Goal: Transaction & Acquisition: Download file/media

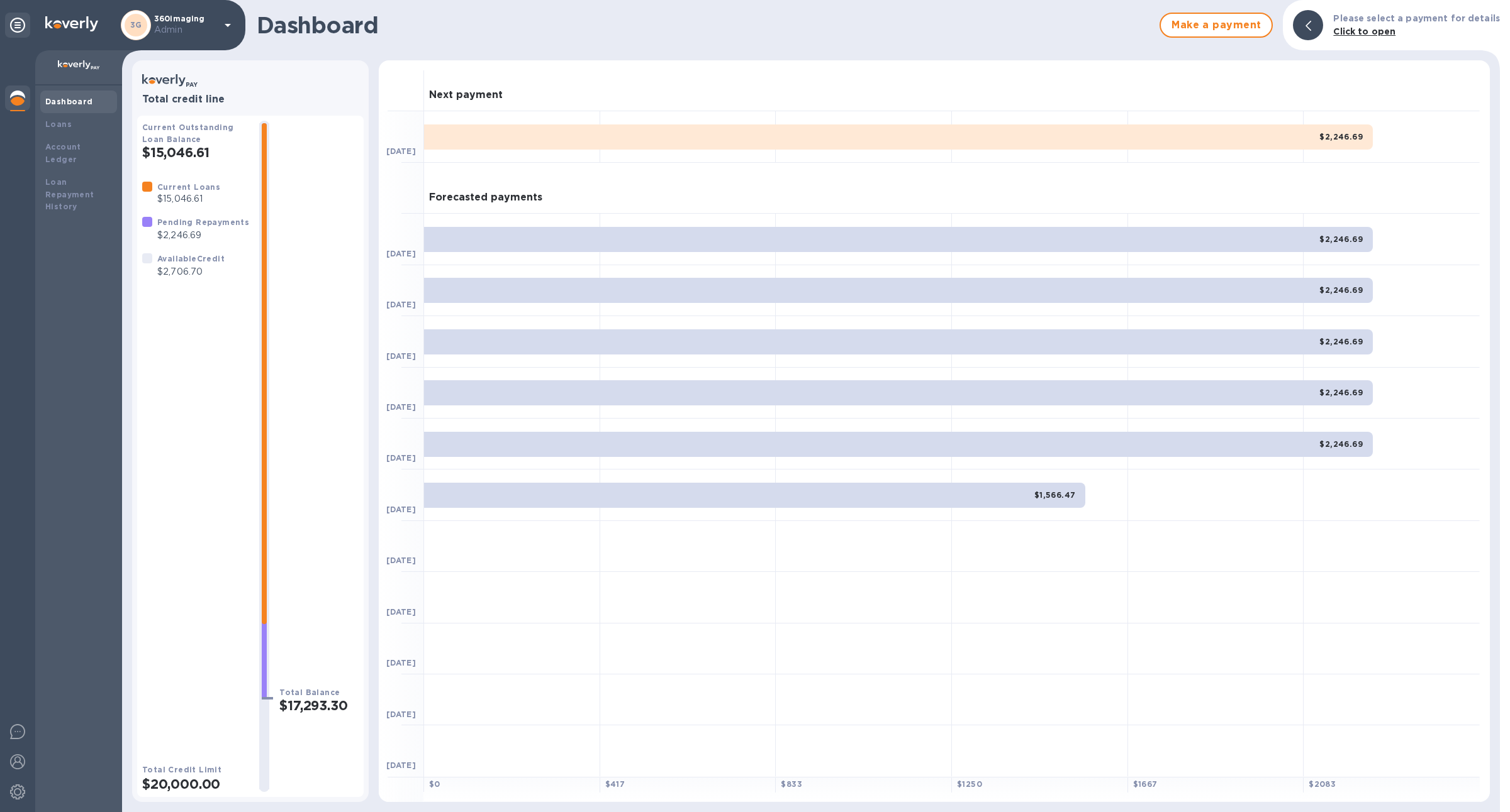
click at [18, 110] on div at bounding box center [17, 99] width 25 height 28
click at [81, 143] on b "Account Ledger" at bounding box center [63, 153] width 36 height 22
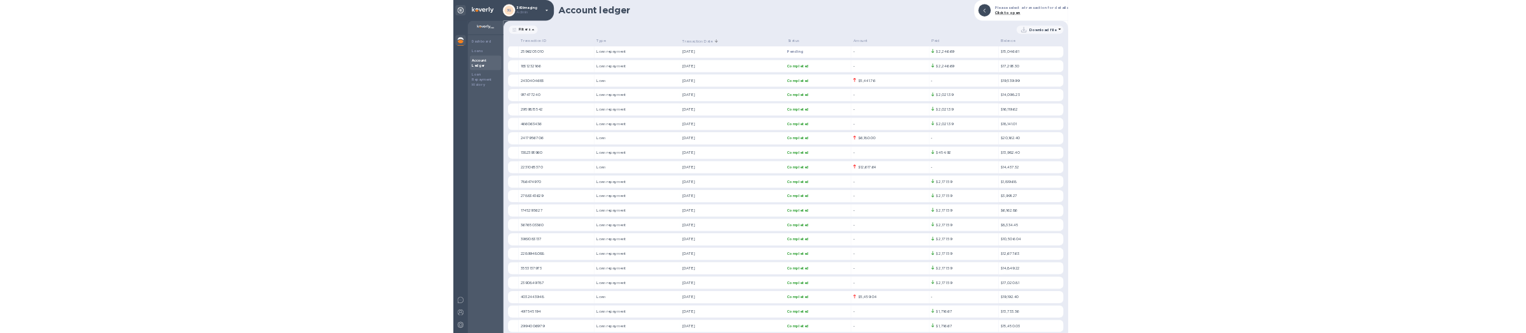
scroll to position [121, 0]
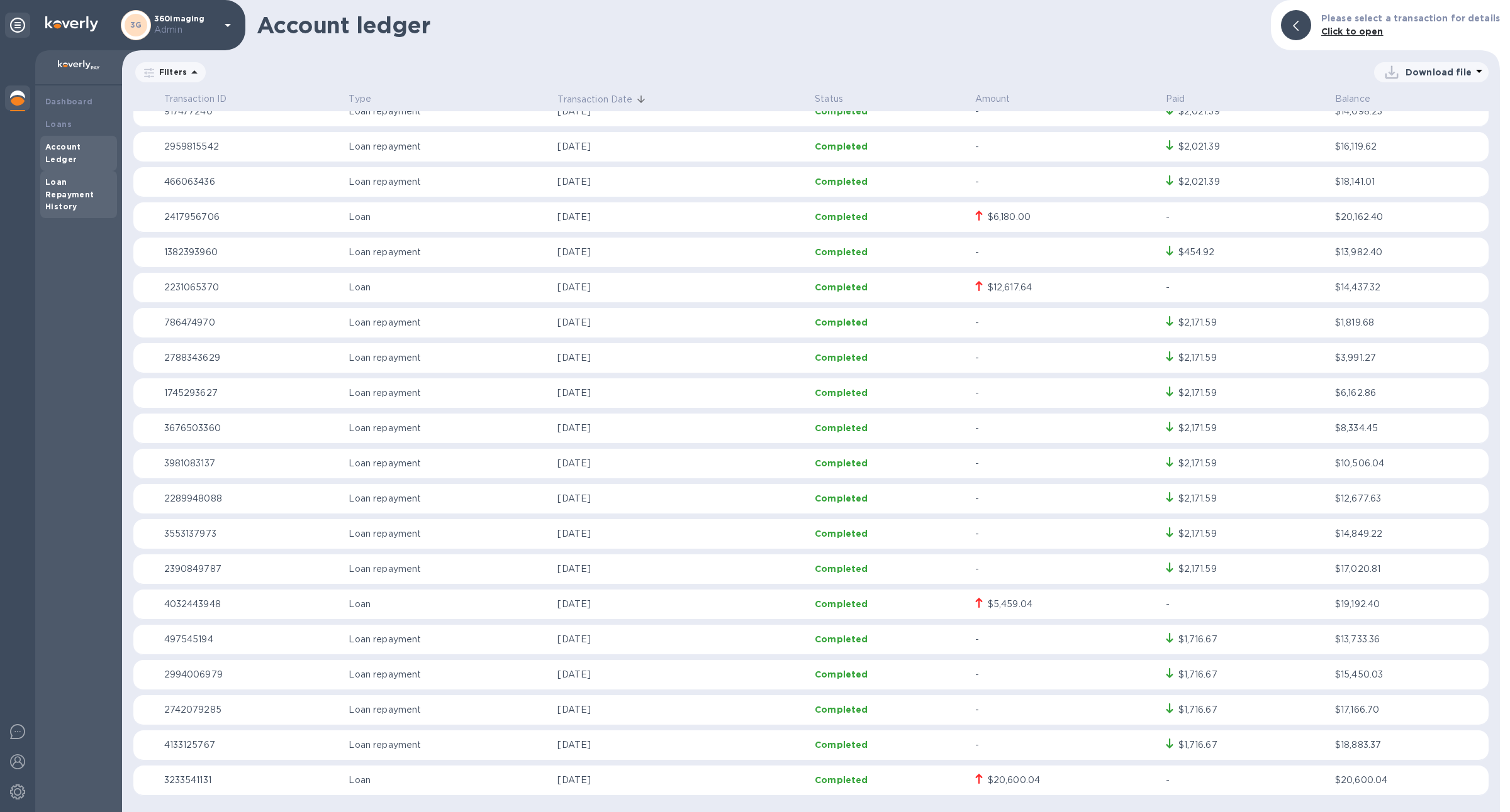
click at [80, 180] on b "Loan Repayment History" at bounding box center [70, 194] width 49 height 35
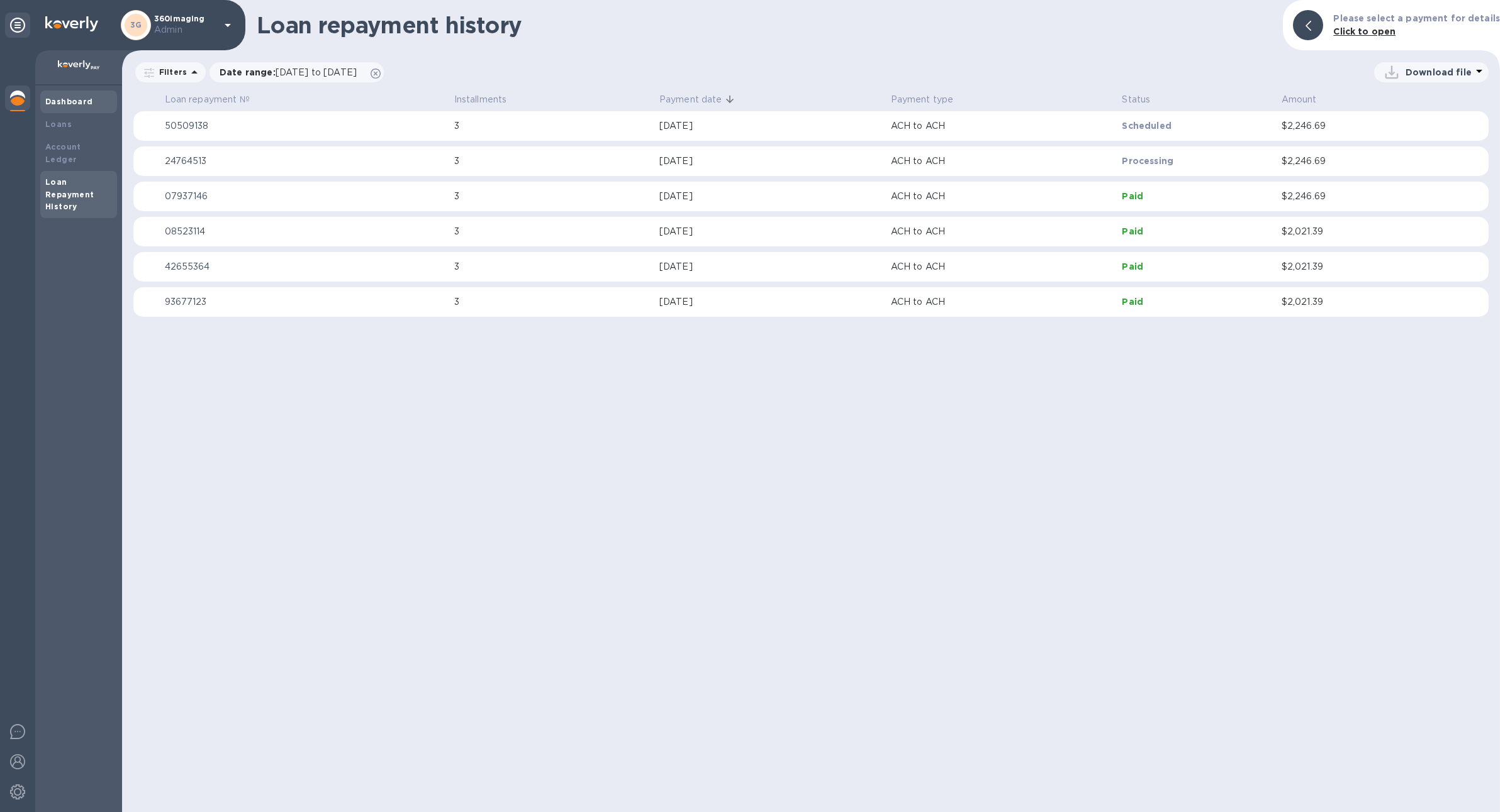
click at [103, 96] on div "Dashboard" at bounding box center [78, 102] width 66 height 13
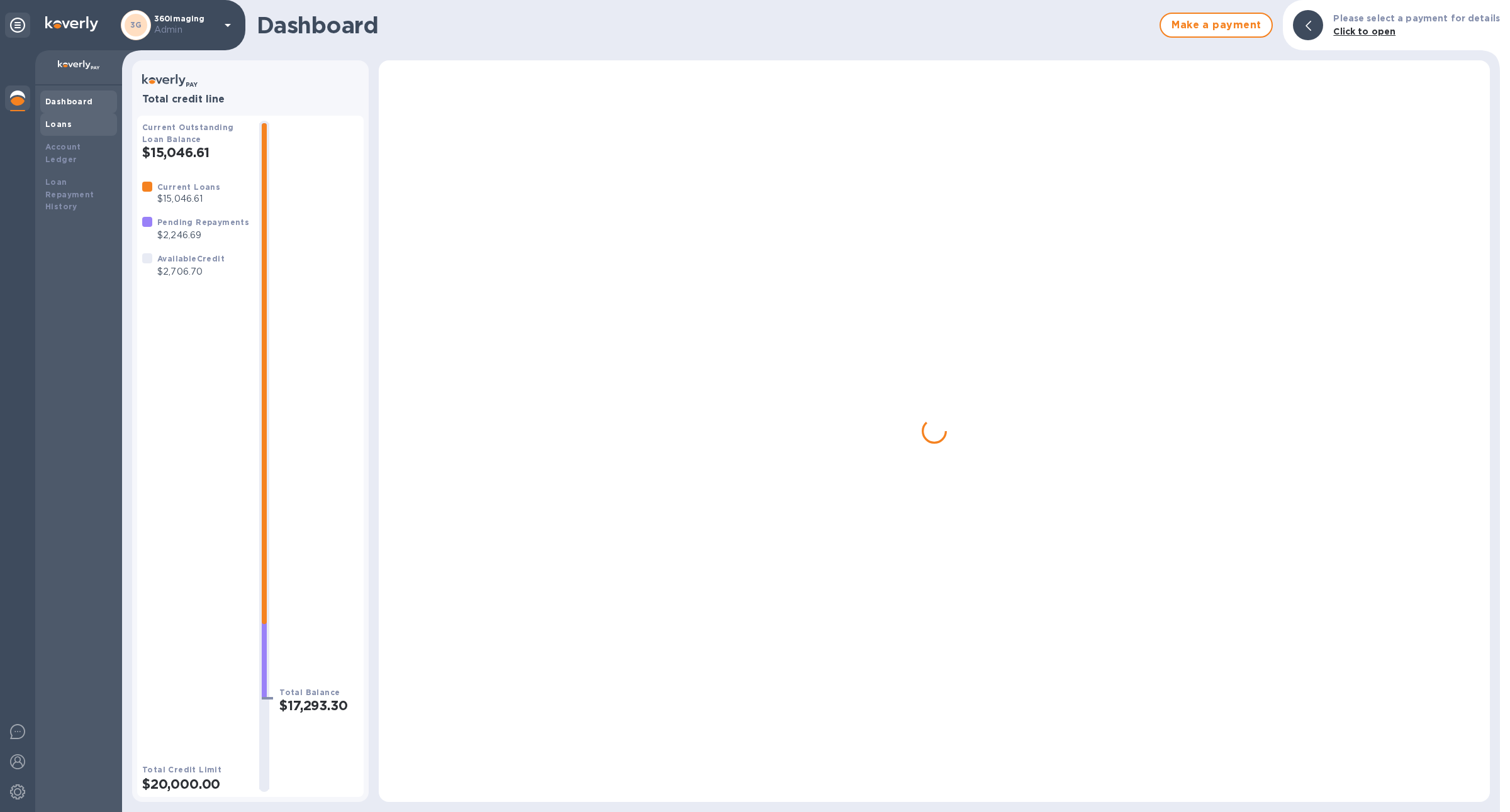
click at [83, 121] on div "Loans" at bounding box center [78, 125] width 66 height 13
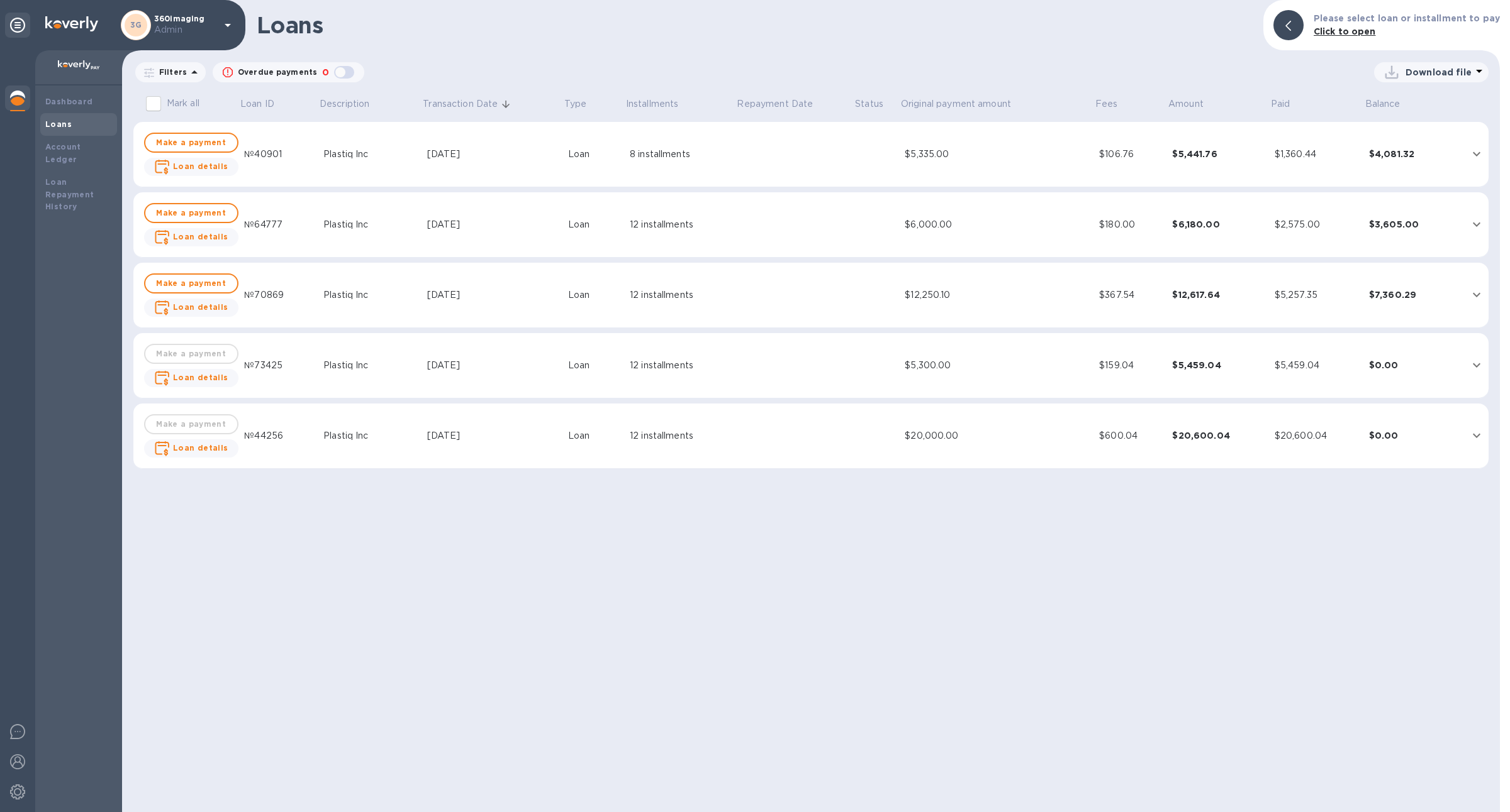
click at [1463, 80] on div "Download file" at bounding box center [1430, 72] width 97 height 20
click at [1433, 139] on li "PDF file" at bounding box center [1432, 137] width 85 height 36
click at [840, 69] on div "Download file" at bounding box center [926, 72] width 1124 height 20
click at [1427, 70] on p "Download file" at bounding box center [1438, 72] width 66 height 13
click at [1413, 137] on li "PDF file" at bounding box center [1432, 137] width 85 height 36
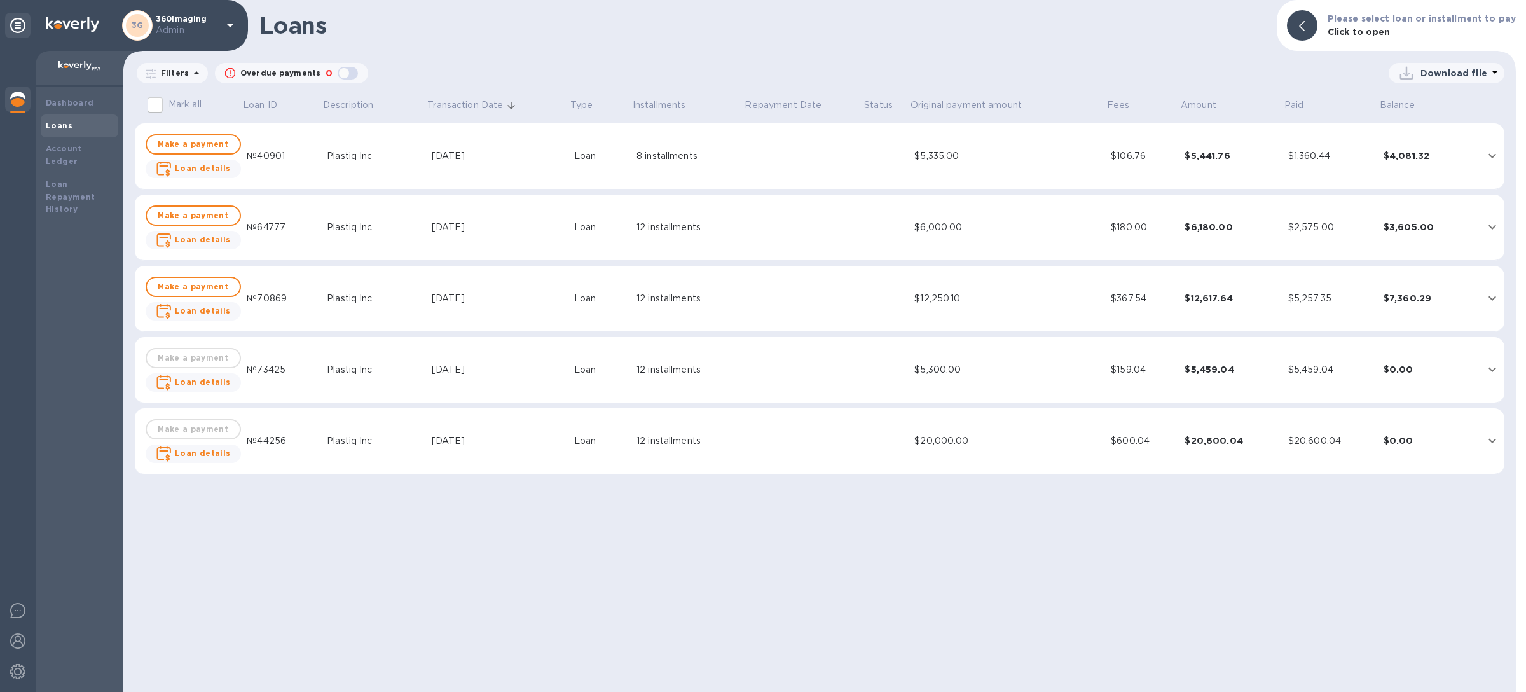
click at [1446, 75] on p "Download file" at bounding box center [1453, 73] width 67 height 13
click at [1433, 104] on li "XLSX file" at bounding box center [1447, 104] width 86 height 36
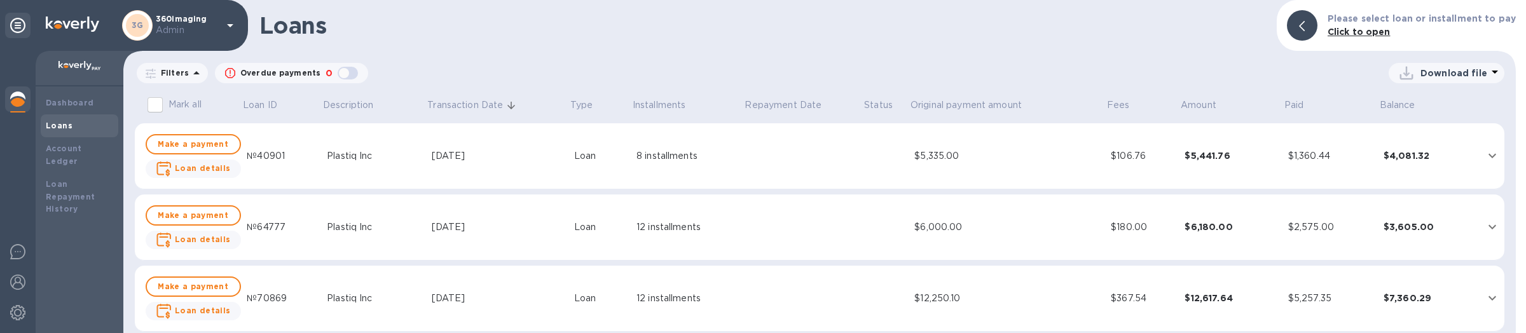
click at [1448, 81] on div "Download file" at bounding box center [1445, 73] width 98 height 20
click at [1438, 106] on li "XLSX file" at bounding box center [1447, 104] width 86 height 36
click at [1424, 65] on div "Download file" at bounding box center [1445, 73] width 98 height 20
click at [1425, 146] on li "PDF file" at bounding box center [1447, 139] width 86 height 36
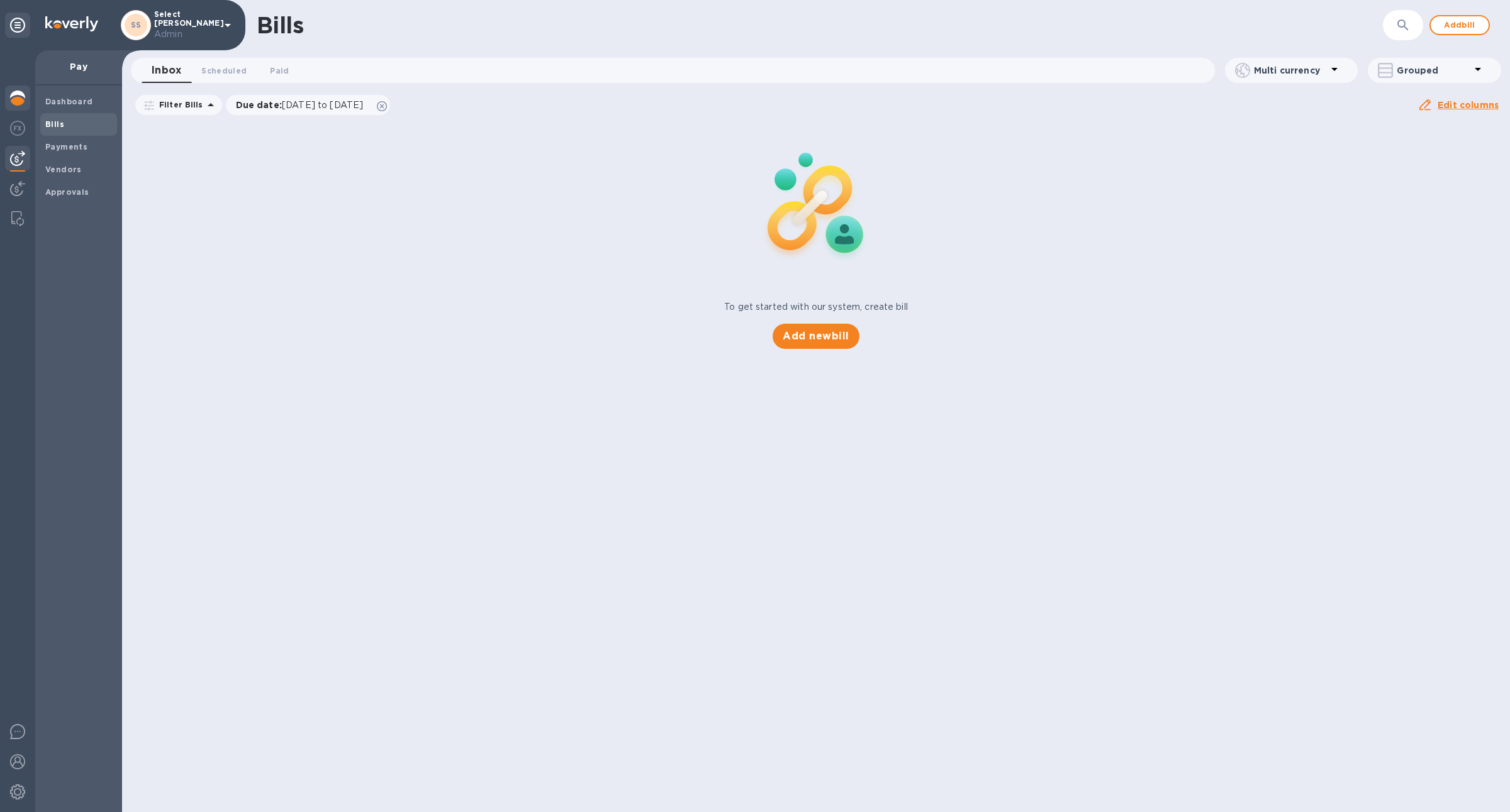
click at [26, 102] on div at bounding box center [17, 99] width 25 height 28
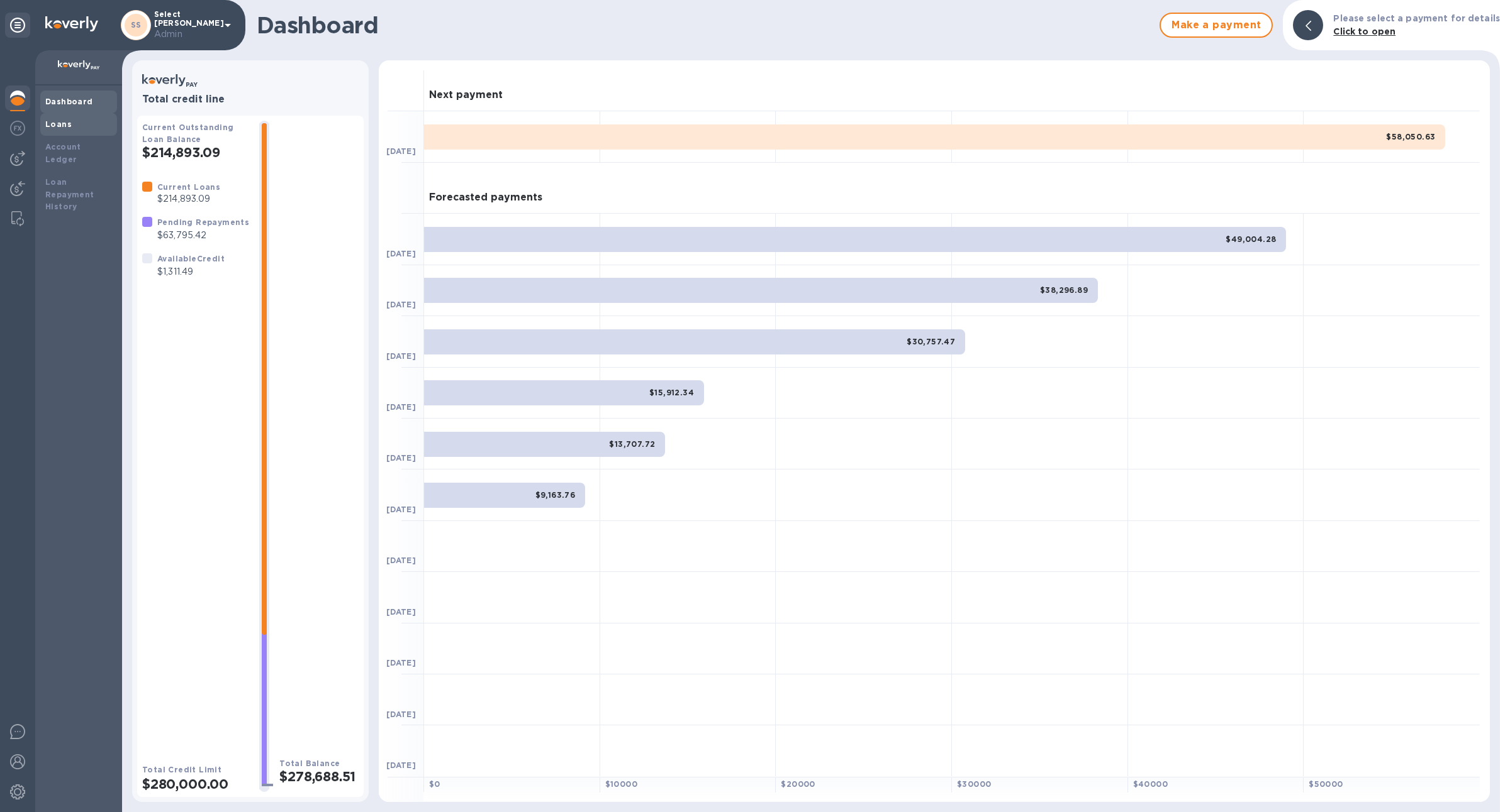
click at [71, 119] on div "Loans" at bounding box center [78, 125] width 66 height 13
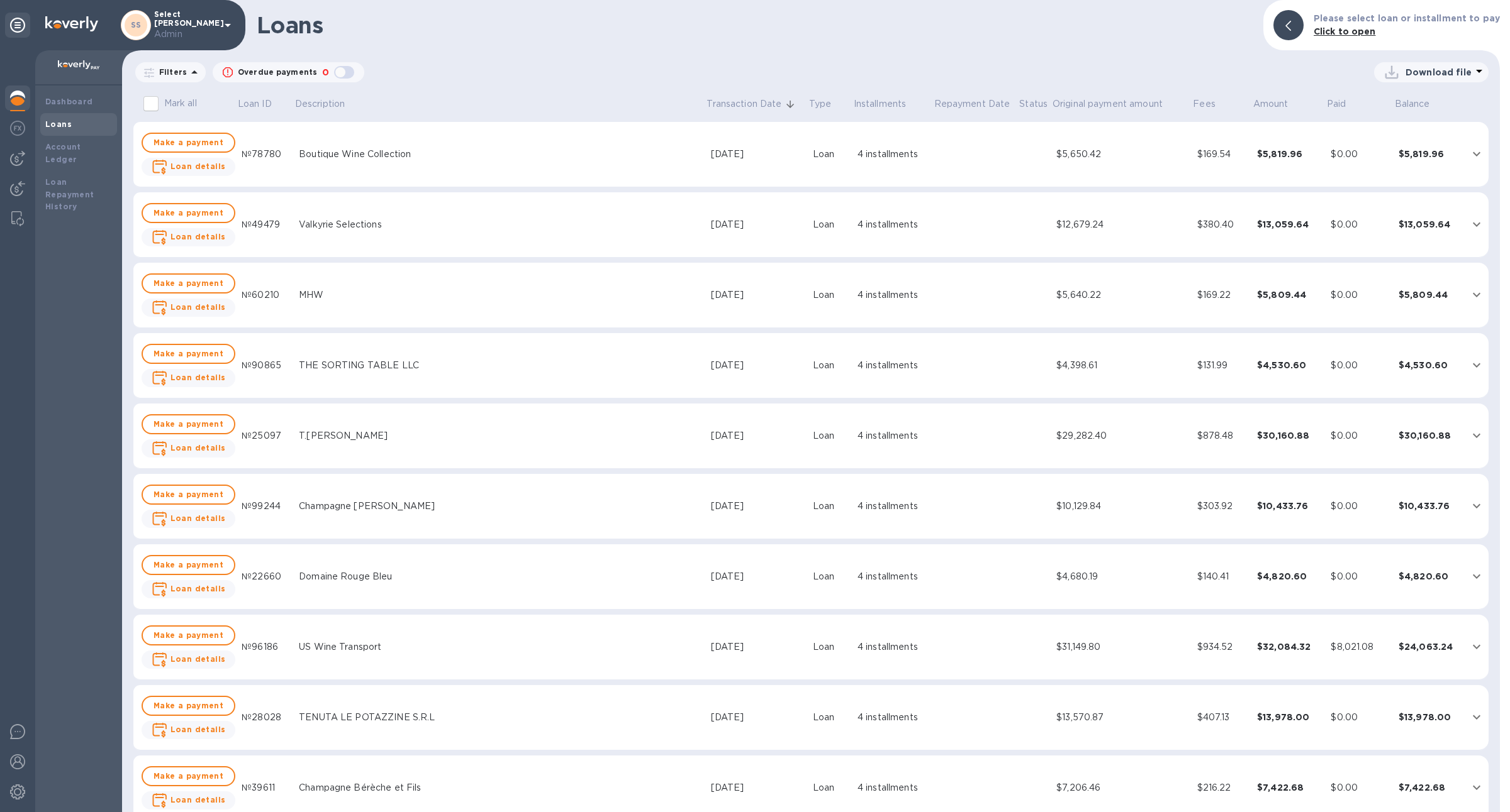
click at [1465, 70] on p "Download file" at bounding box center [1438, 72] width 66 height 13
click at [1173, 71] on div at bounding box center [755, 406] width 1510 height 812
click at [1465, 78] on div "Download file" at bounding box center [1430, 72] width 97 height 20
click at [1410, 142] on li "PDF file" at bounding box center [1432, 137] width 85 height 36
